Goal: Task Accomplishment & Management: Manage account settings

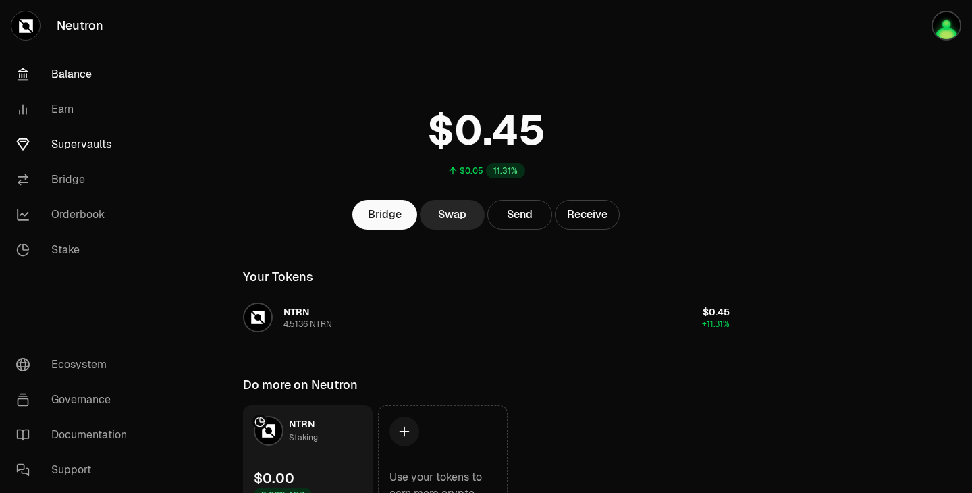
click at [87, 149] on link "Supervaults" at bounding box center [75, 144] width 140 height 35
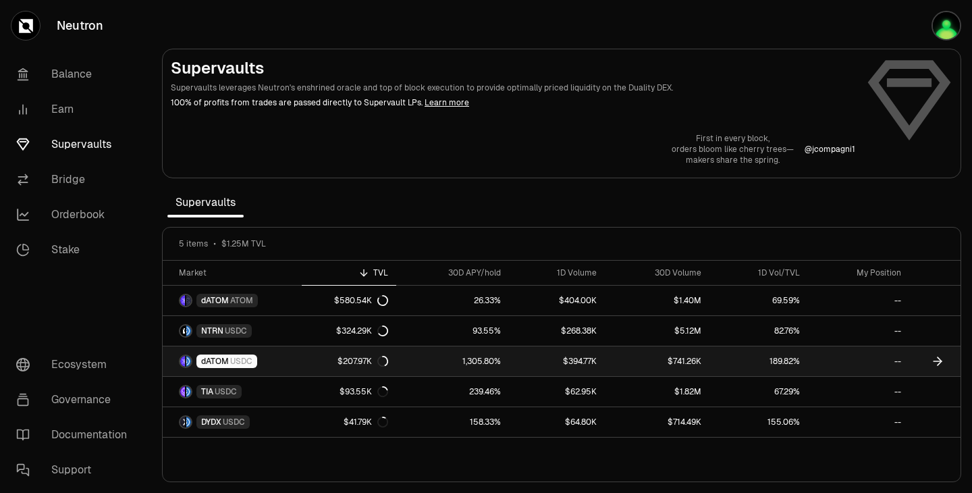
click at [472, 357] on link "1,305.80%" at bounding box center [452, 361] width 113 height 30
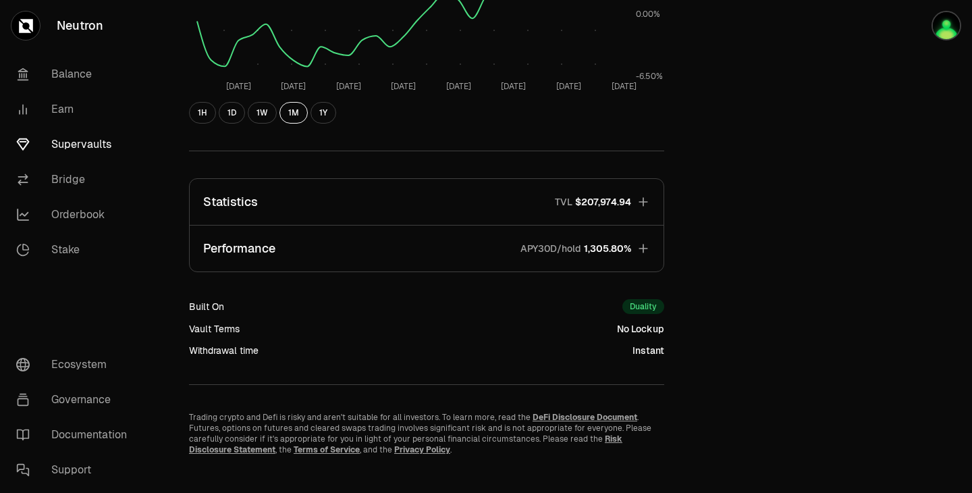
scroll to position [374, 0]
click at [643, 205] on icon "button" at bounding box center [643, 200] width 9 height 9
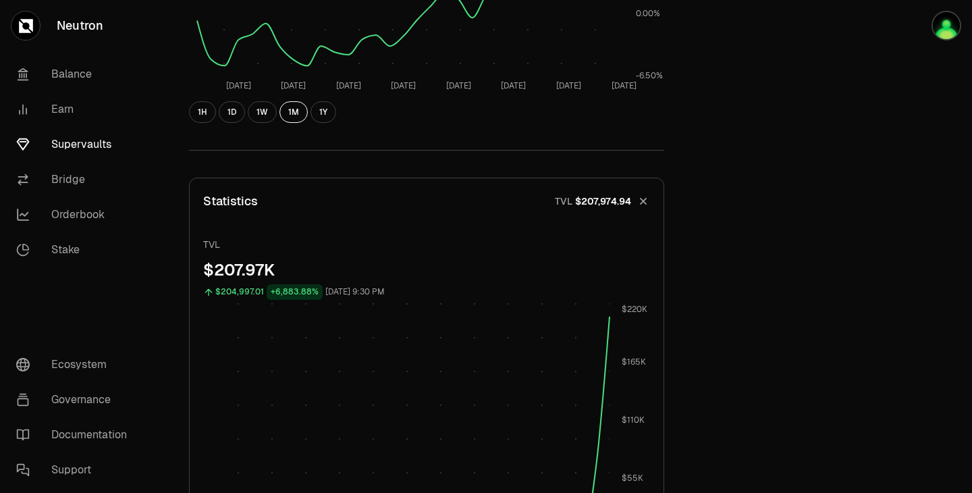
click at [643, 205] on icon "button" at bounding box center [643, 201] width 19 height 19
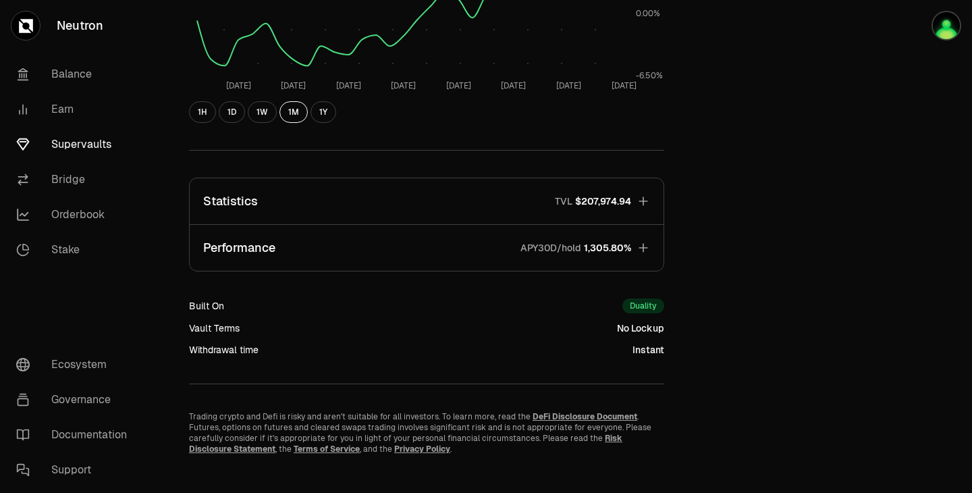
scroll to position [0, 0]
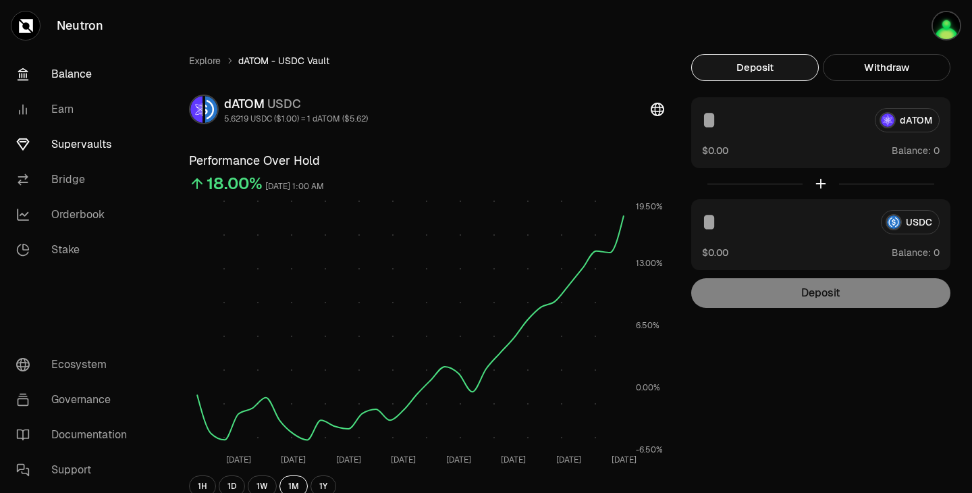
click at [56, 67] on link "Balance" at bounding box center [75, 74] width 140 height 35
